Goal: Information Seeking & Learning: Learn about a topic

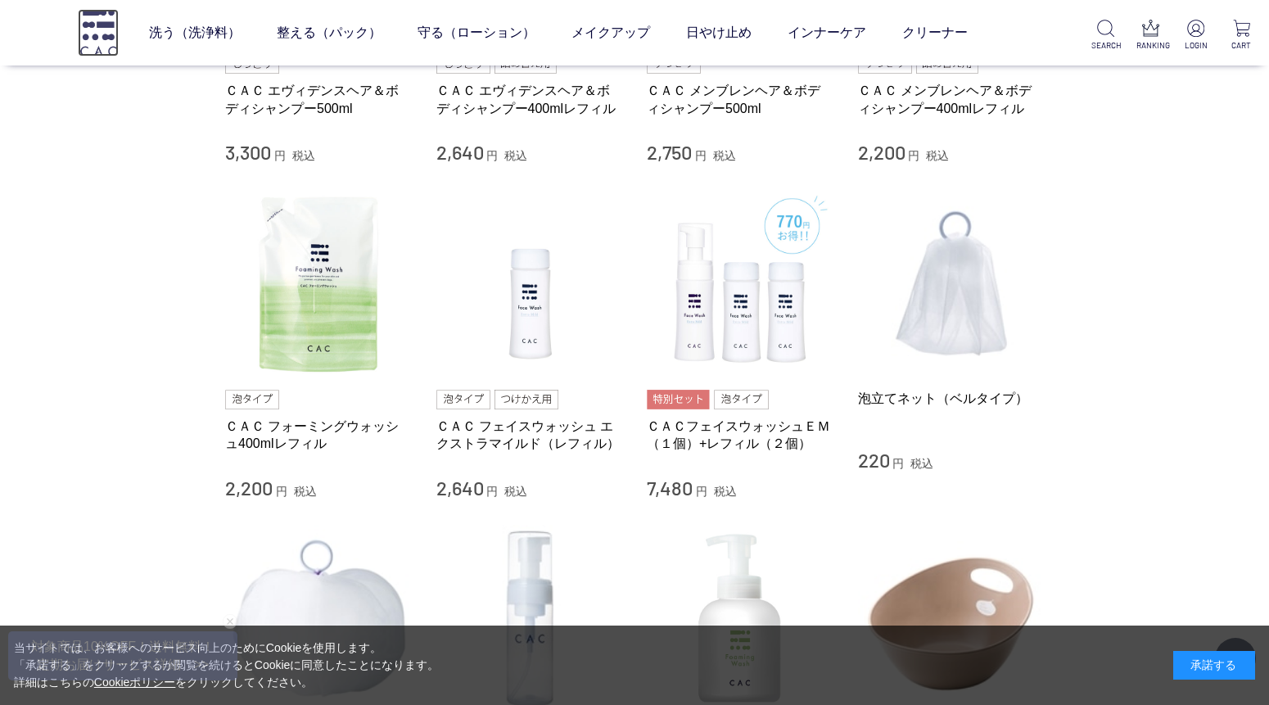
click at [79, 25] on img at bounding box center [98, 32] width 41 height 47
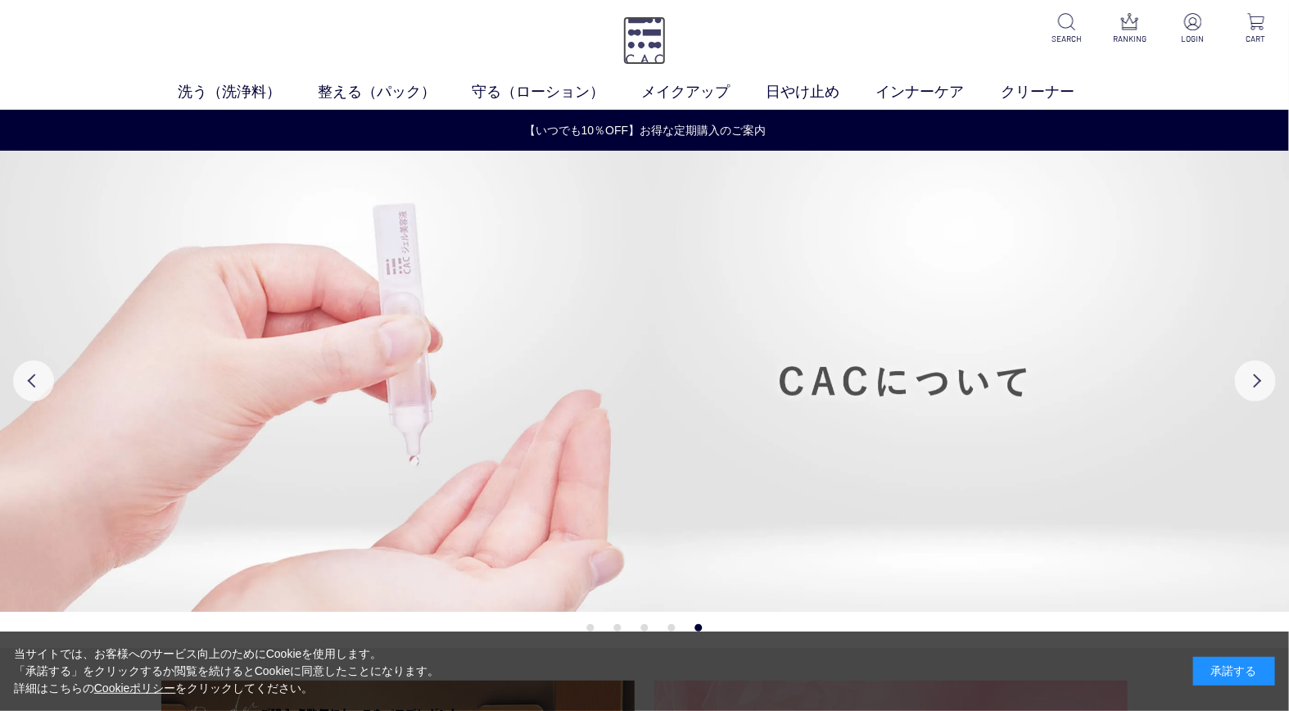
click at [640, 31] on img at bounding box center [644, 40] width 43 height 48
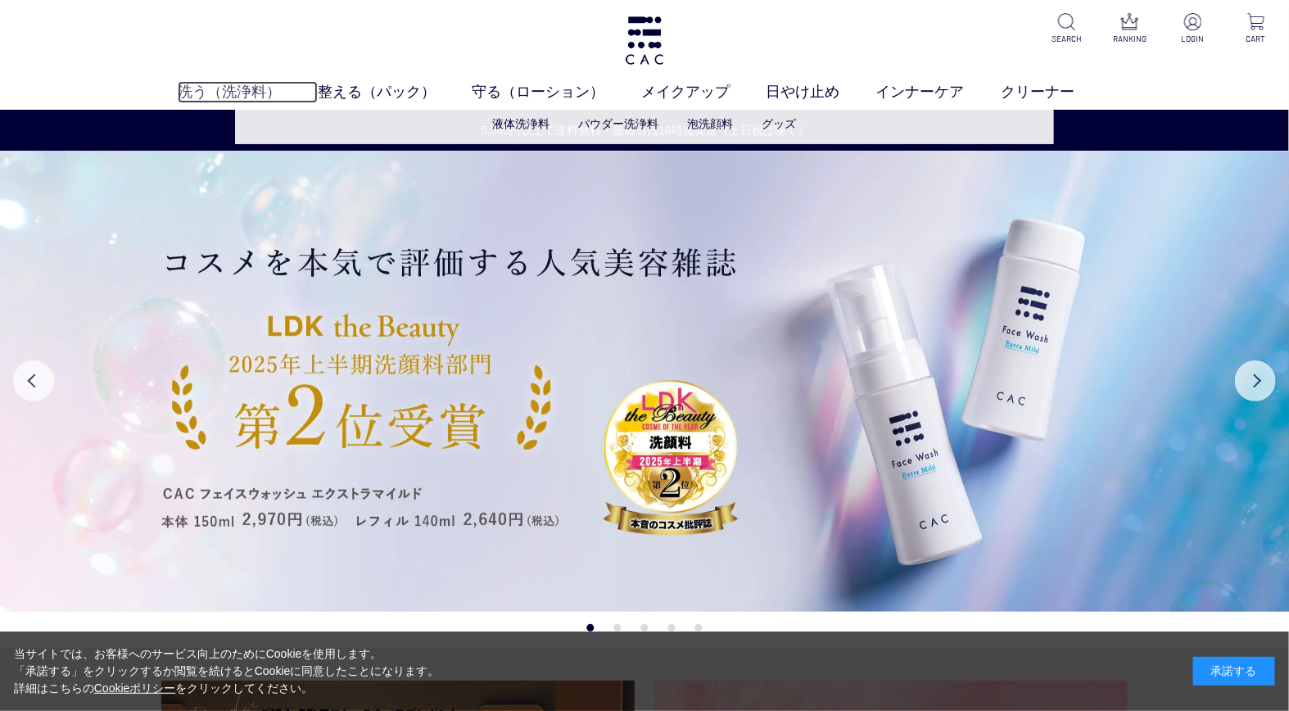
click at [233, 93] on link "洗う（洗浄料）" at bounding box center [247, 92] width 139 height 22
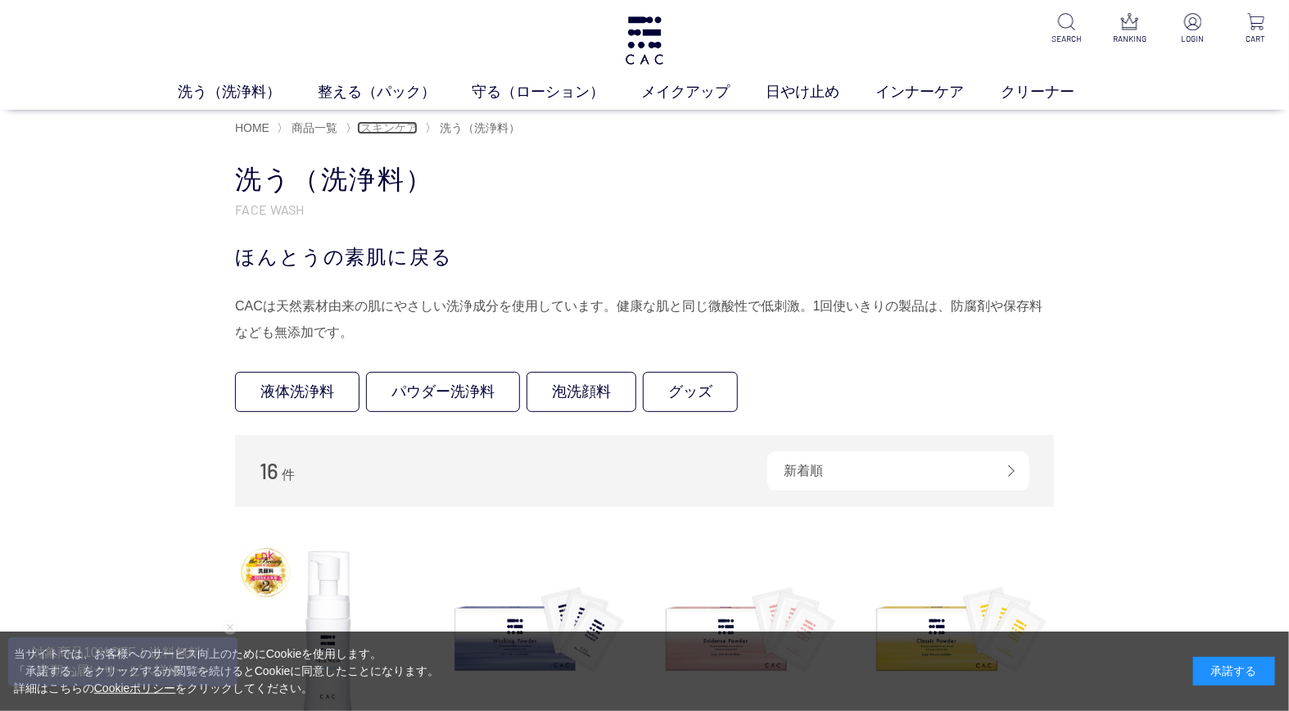
click at [382, 129] on span "スキンケア" at bounding box center [388, 127] width 57 height 13
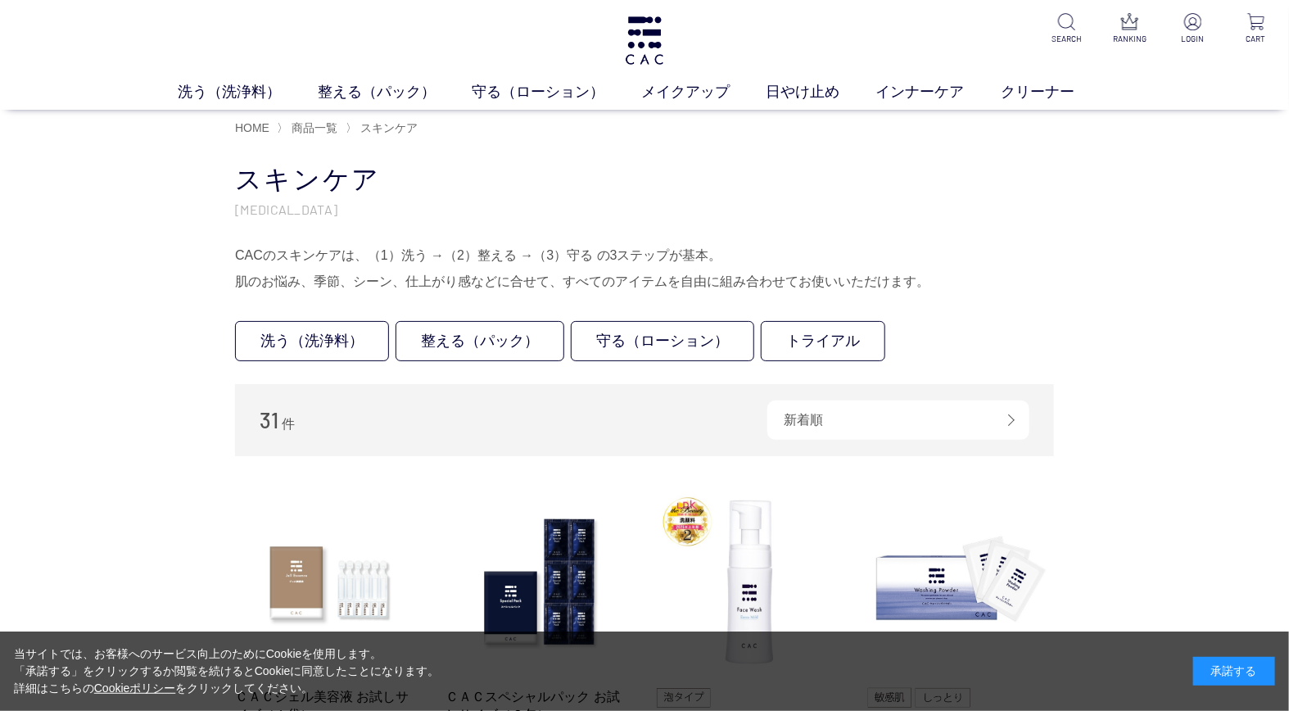
scroll to position [91, 0]
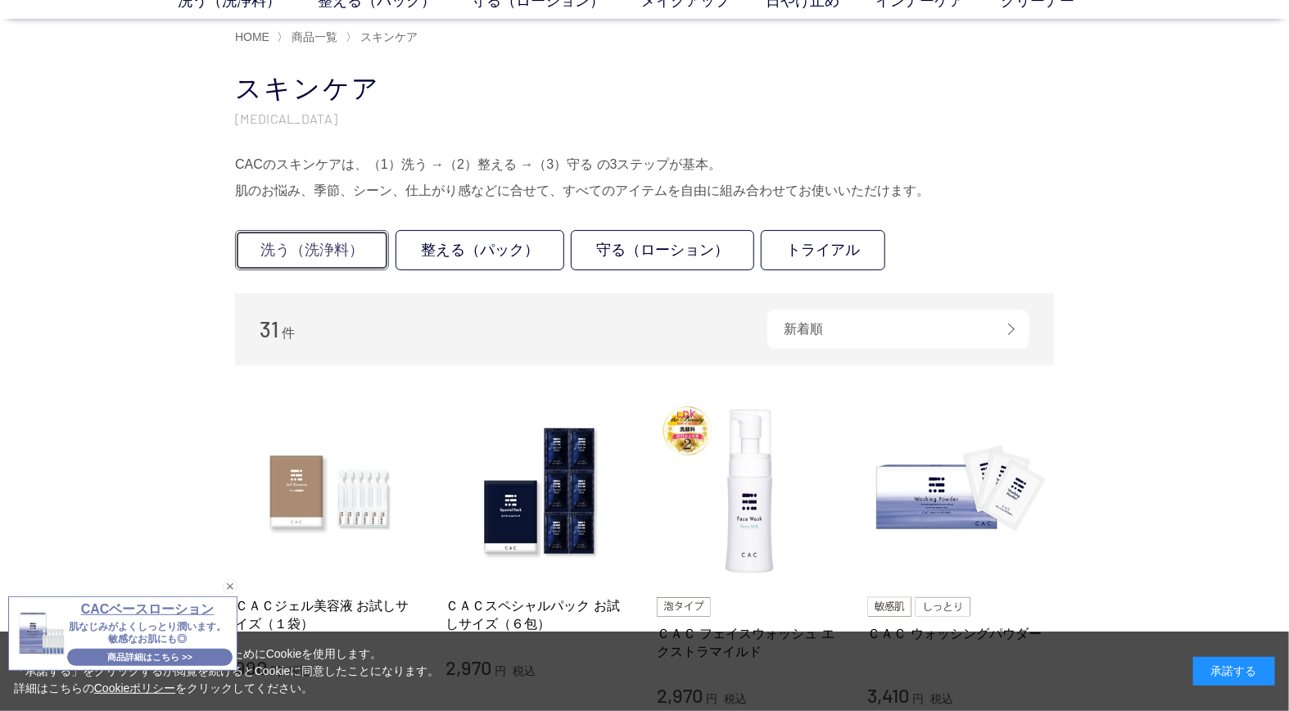
click at [317, 241] on link "洗う（洗浄料）" at bounding box center [312, 250] width 154 height 40
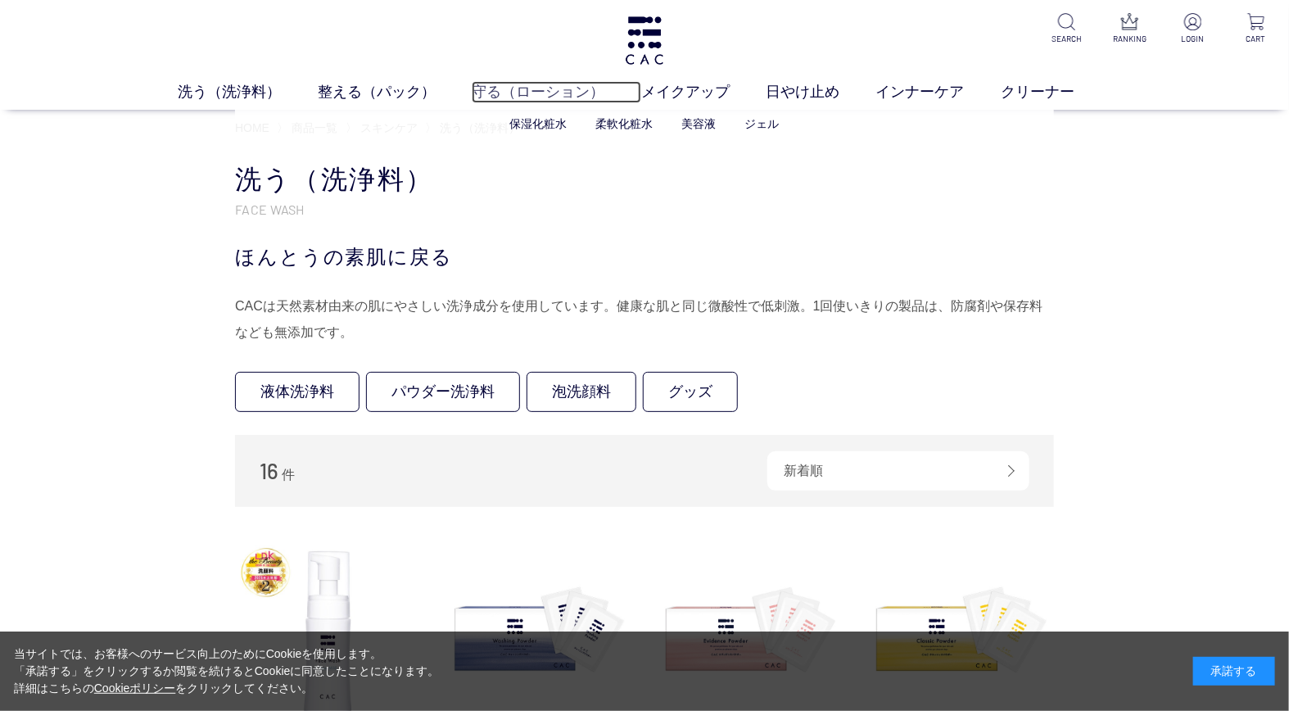
click at [513, 92] on link "守る（ローション）" at bounding box center [556, 92] width 169 height 22
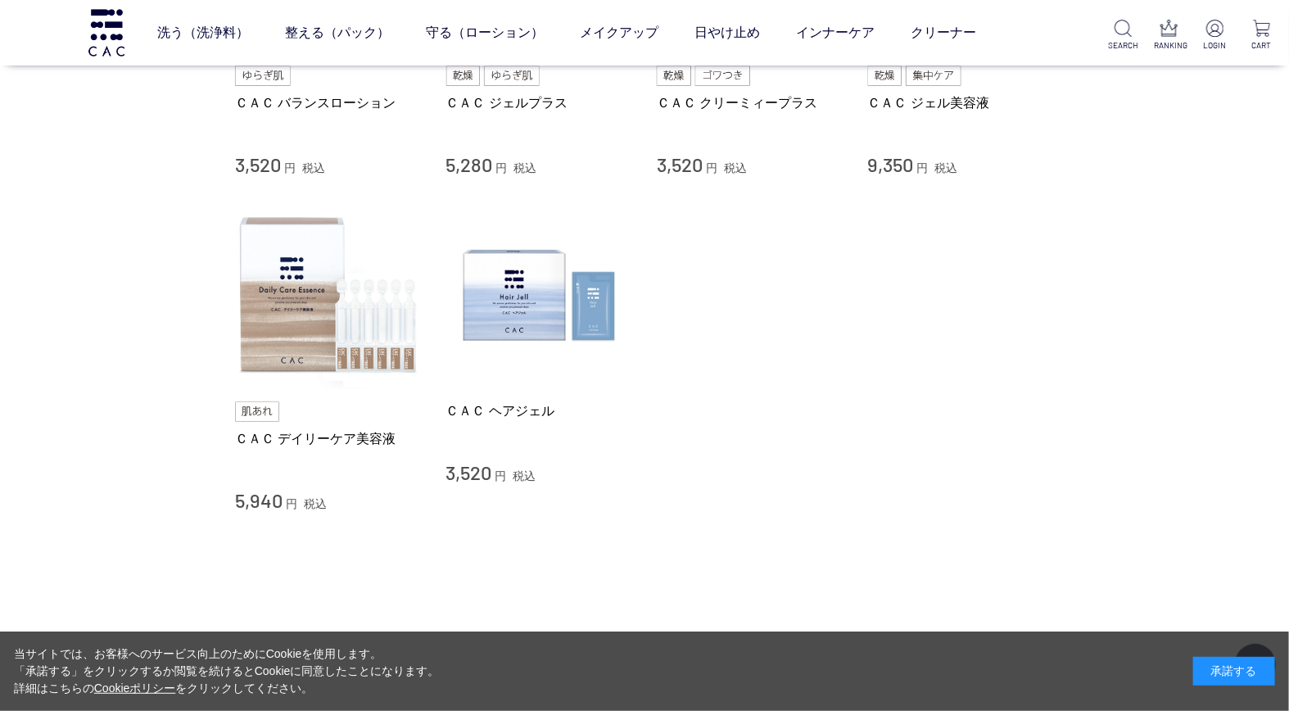
scroll to position [910, 0]
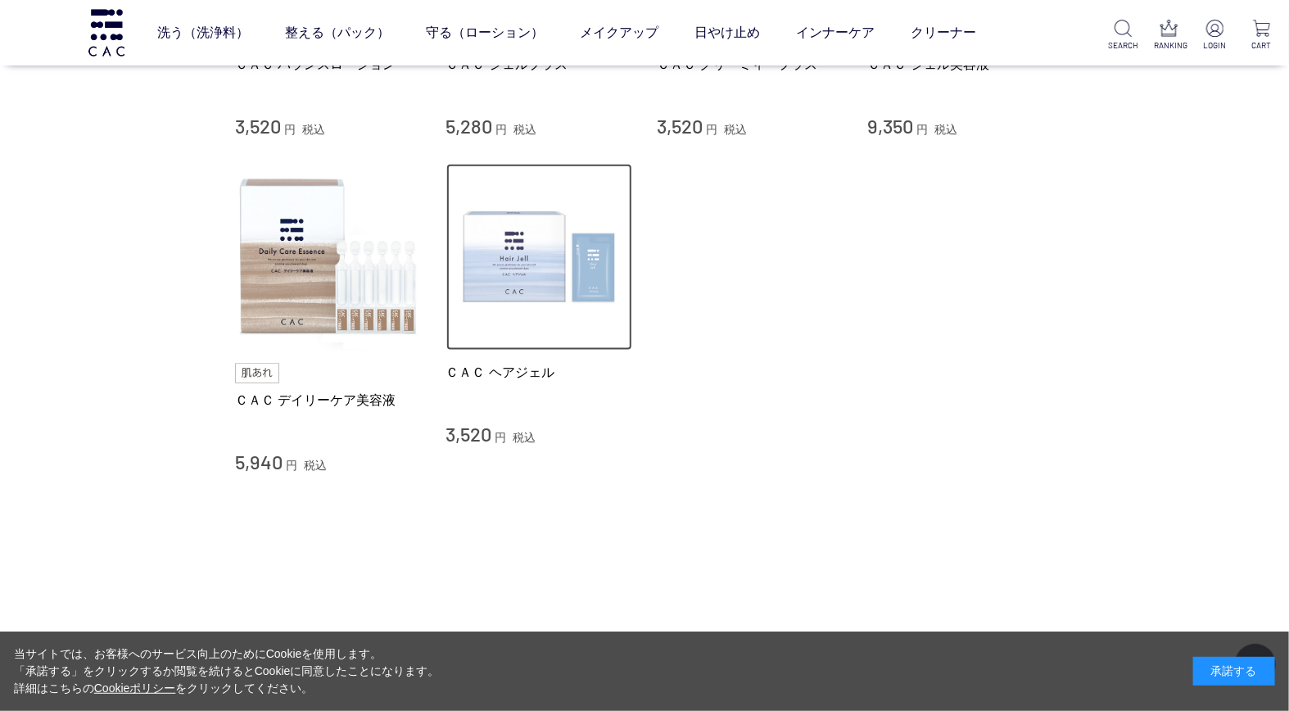
click at [534, 277] on img at bounding box center [539, 257] width 187 height 187
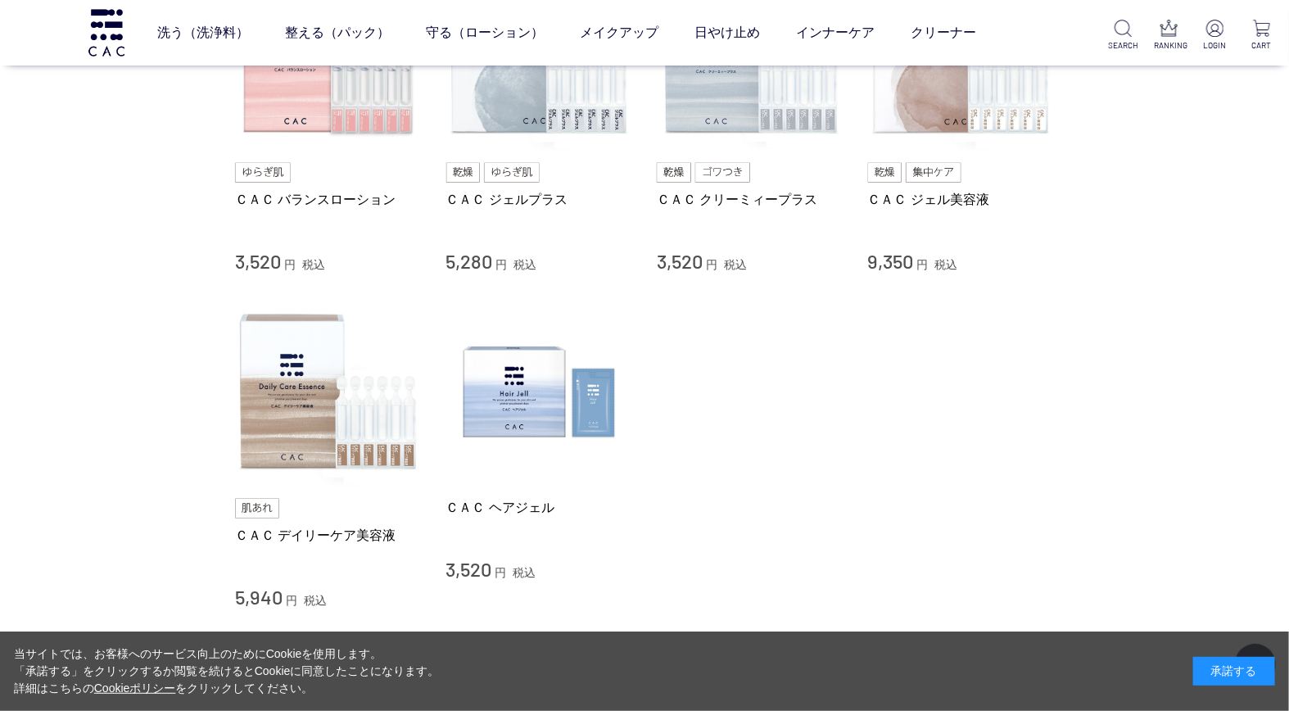
scroll to position [819, 0]
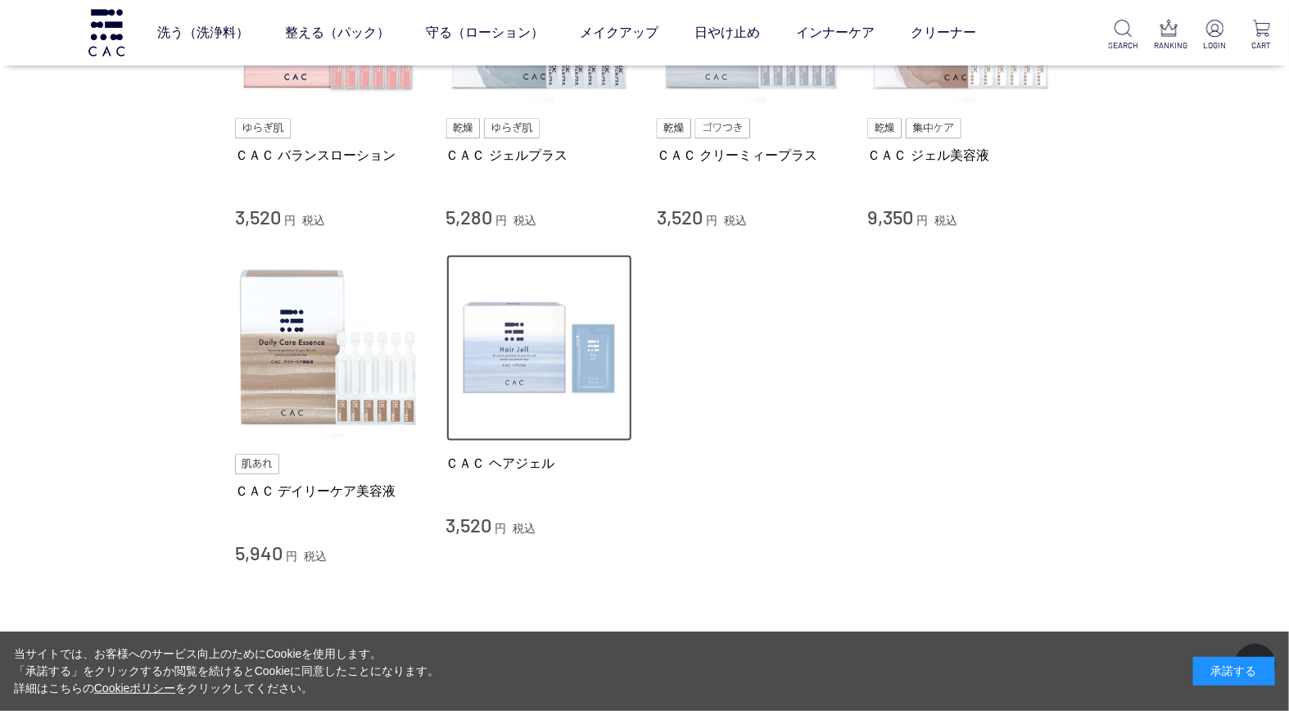
click at [519, 356] on img at bounding box center [539, 348] width 187 height 187
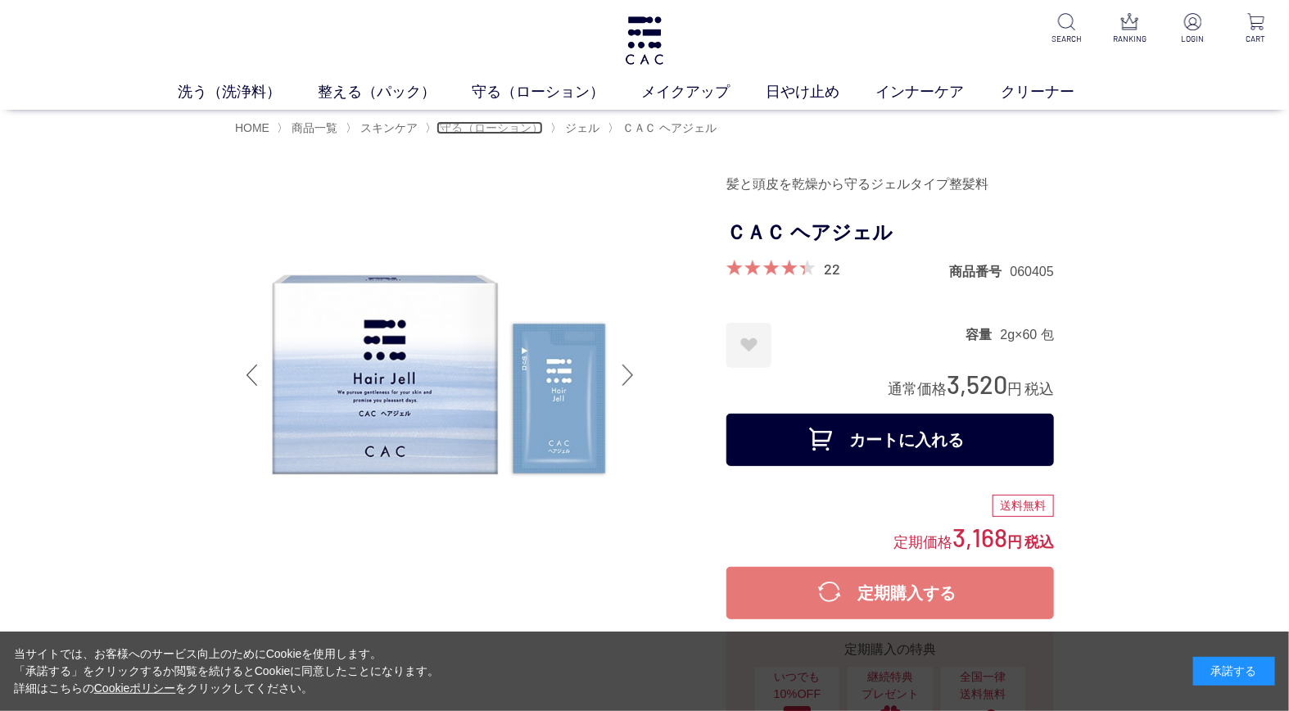
click at [516, 129] on span "守る（ローション）" at bounding box center [491, 127] width 103 height 13
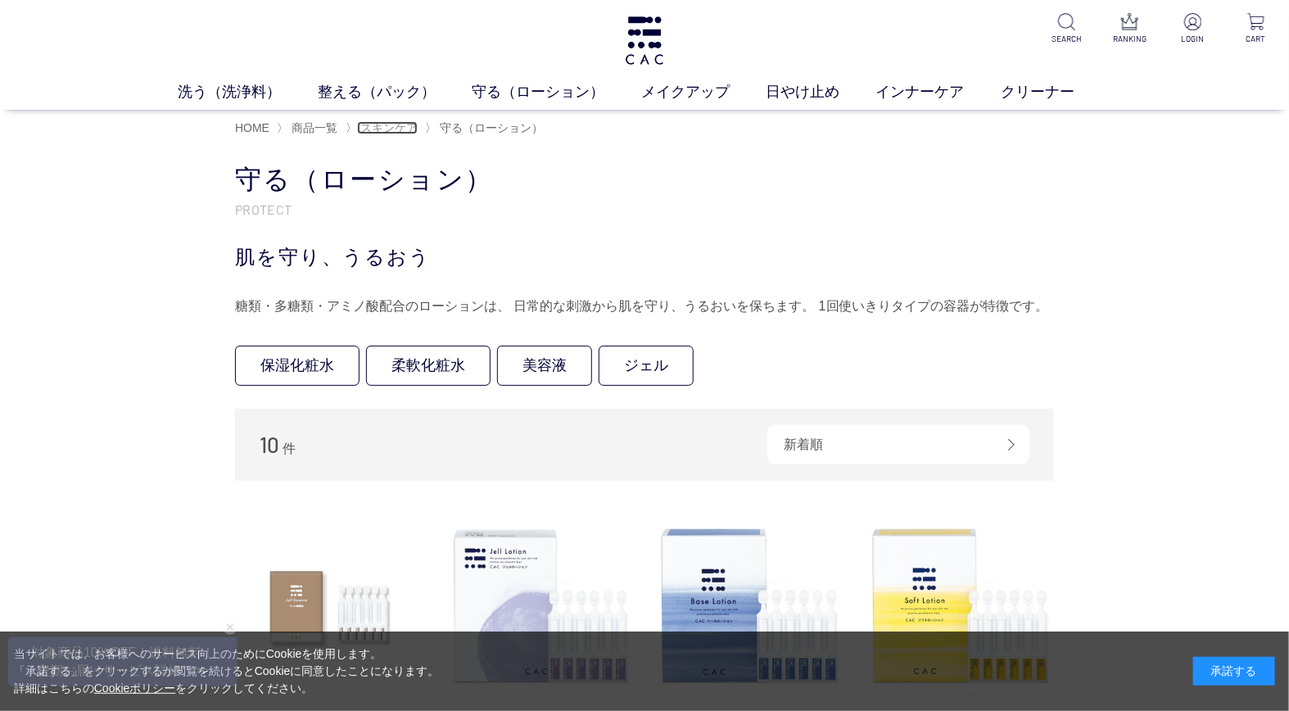
click at [378, 129] on span "スキンケア" at bounding box center [388, 127] width 57 height 13
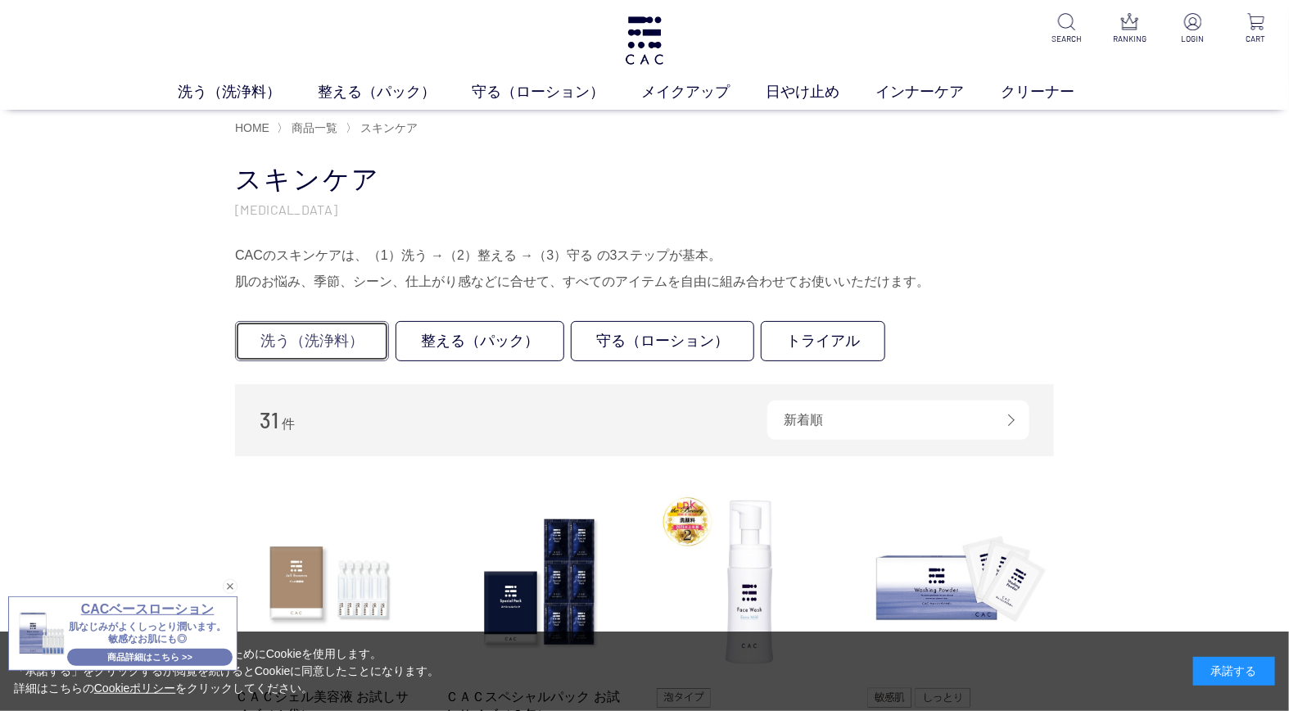
click at [329, 330] on link "洗う（洗浄料）" at bounding box center [312, 341] width 154 height 40
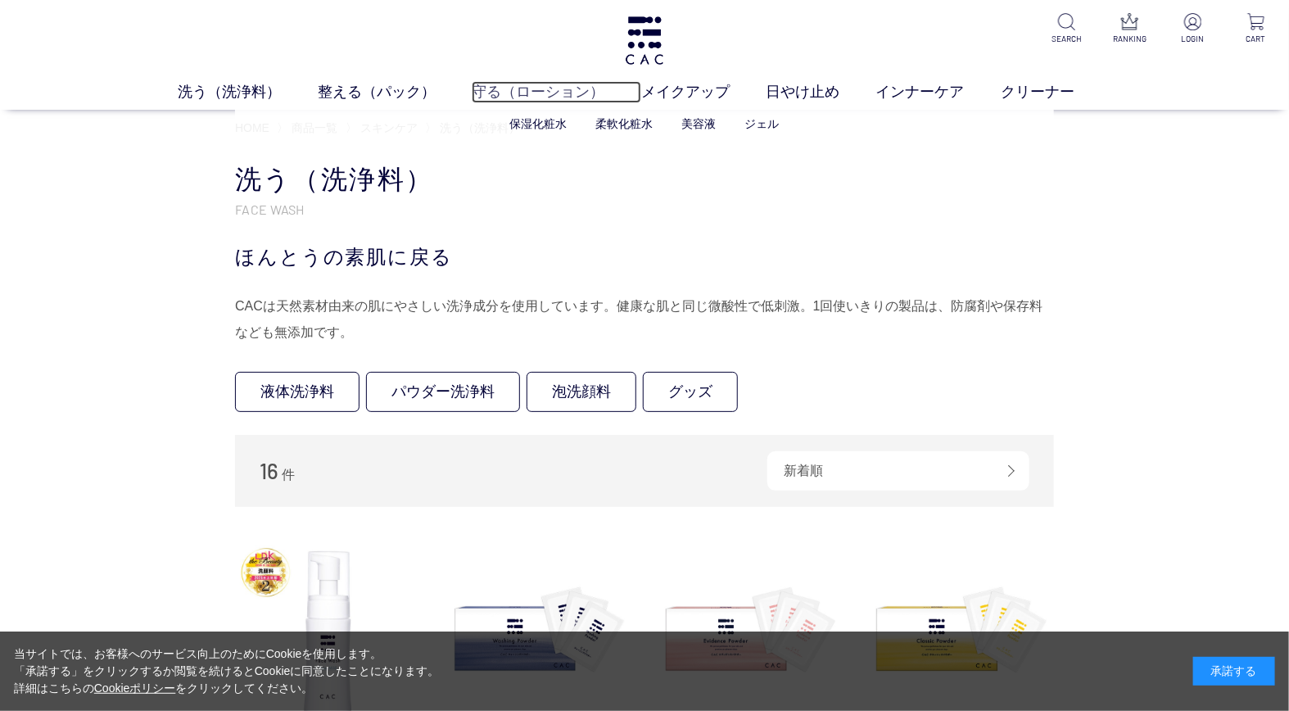
click at [503, 84] on link "守る（ローション）" at bounding box center [556, 92] width 169 height 22
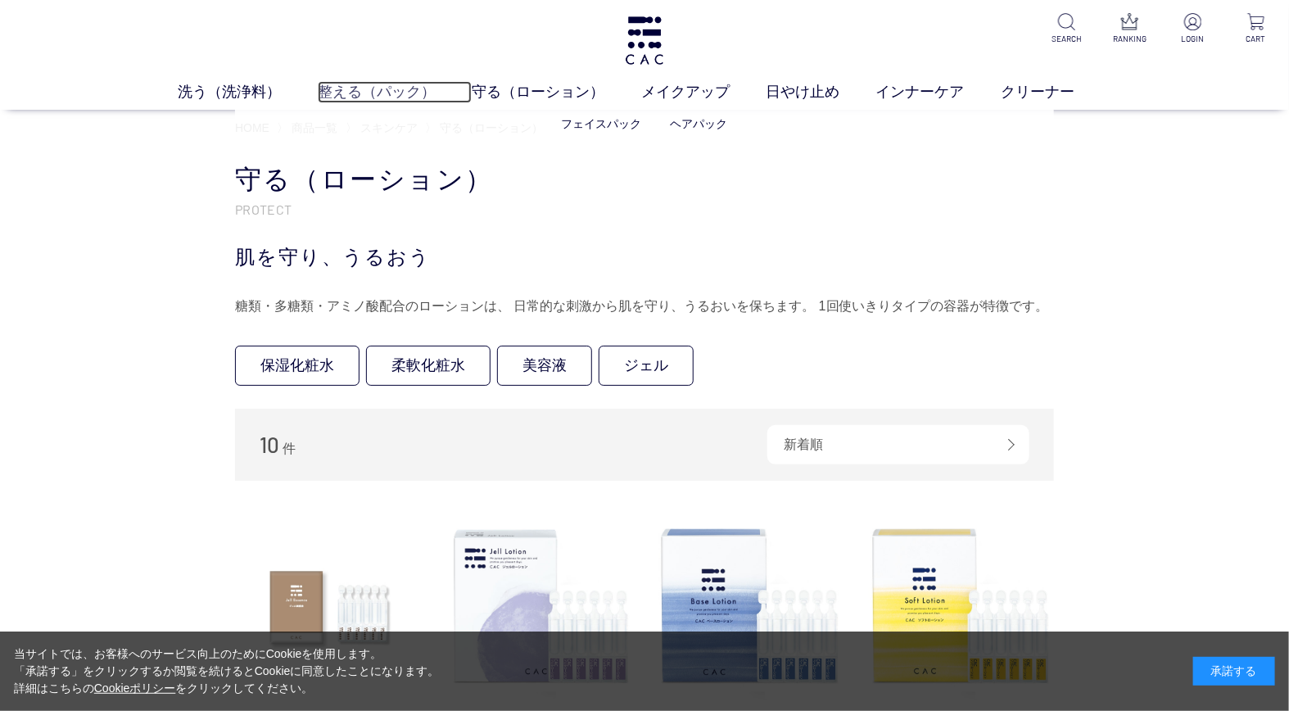
click at [380, 94] on link "整える（パック）" at bounding box center [395, 92] width 154 height 22
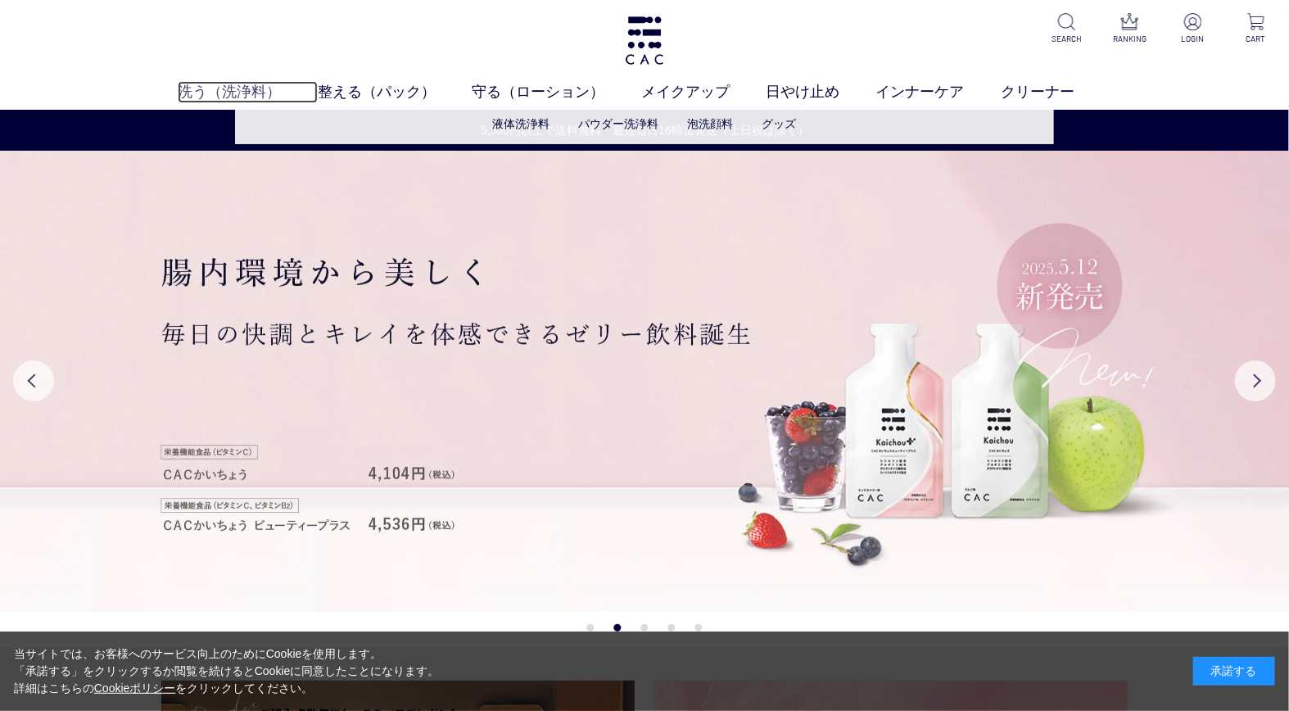
click at [224, 86] on link "洗う（洗浄料）" at bounding box center [247, 92] width 139 height 22
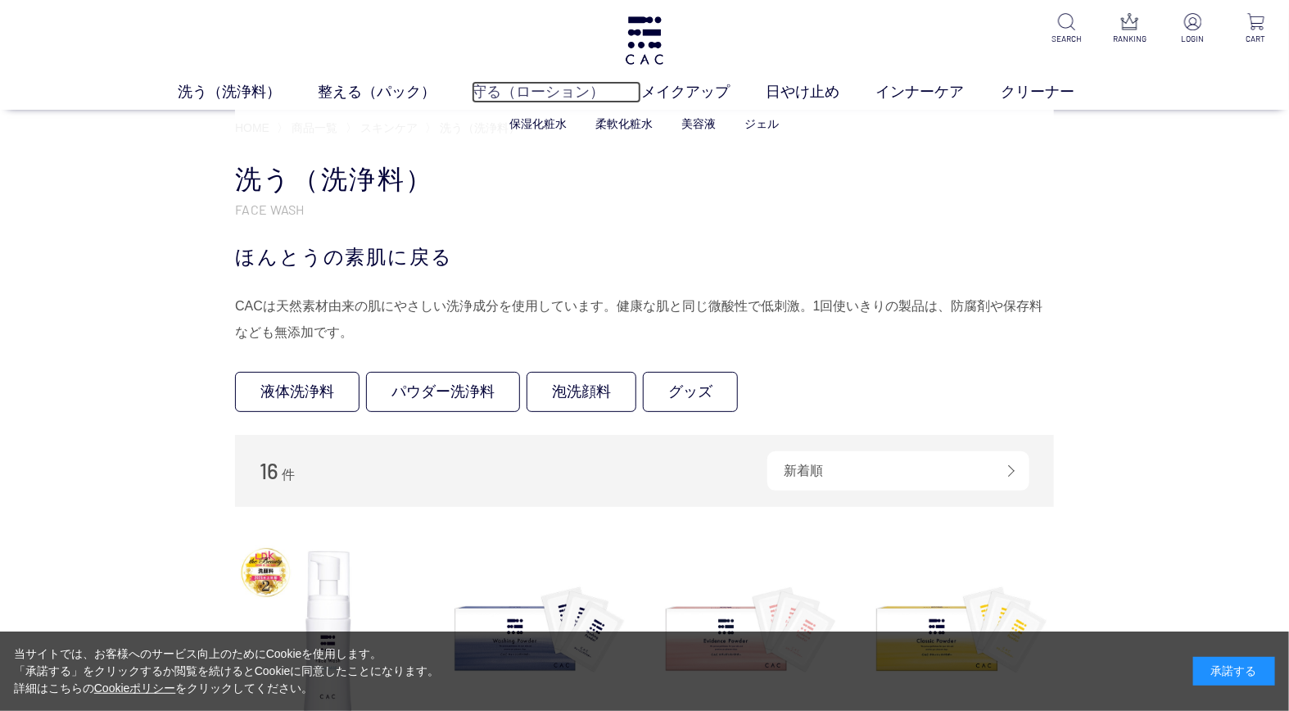
click at [510, 91] on link "守る（ローション）" at bounding box center [556, 92] width 169 height 22
